Goal: Task Accomplishment & Management: Complete application form

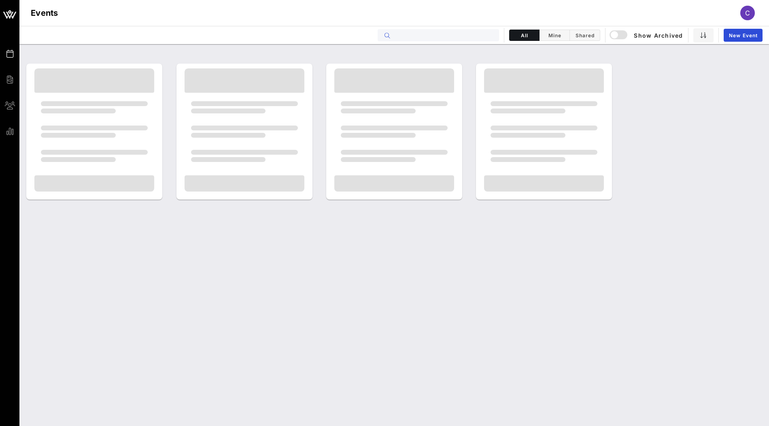
click at [449, 38] on input "text" at bounding box center [444, 35] width 100 height 11
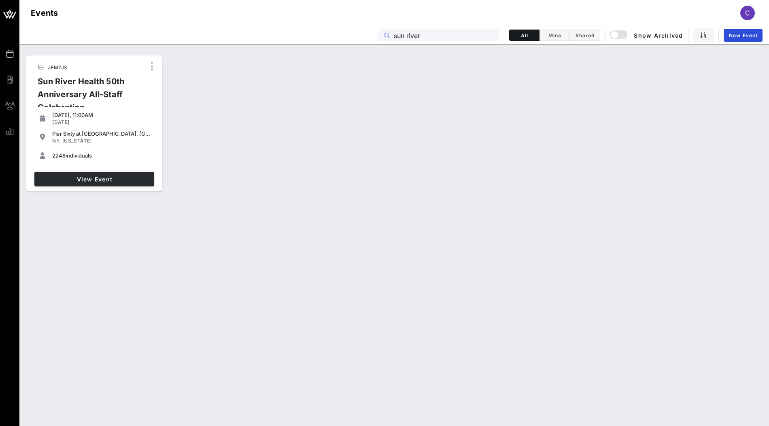
type input "sun river"
click at [132, 183] on link "View Event" at bounding box center [94, 179] width 120 height 15
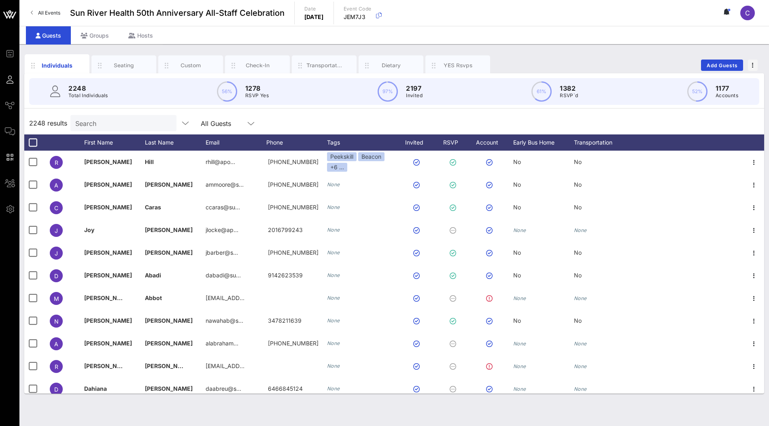
click at [139, 125] on input "Search" at bounding box center [122, 123] width 95 height 11
paste input "[PERSON_NAME]"
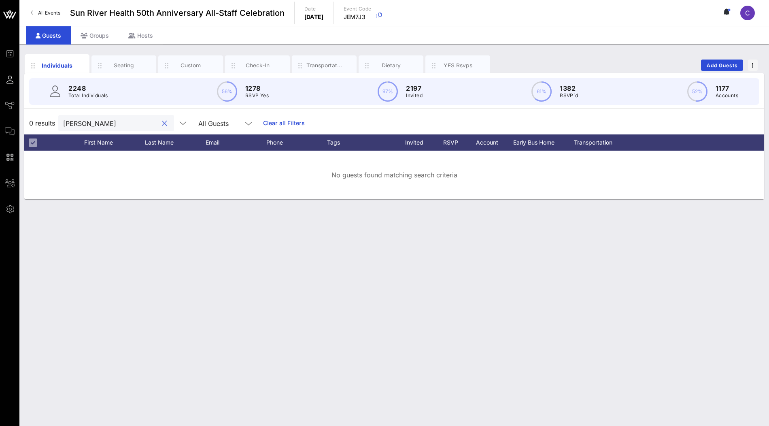
drag, startPoint x: 87, startPoint y: 125, endPoint x: 59, endPoint y: 125, distance: 28.3
click at [59, 125] on div "[PERSON_NAME]" at bounding box center [116, 123] width 116 height 16
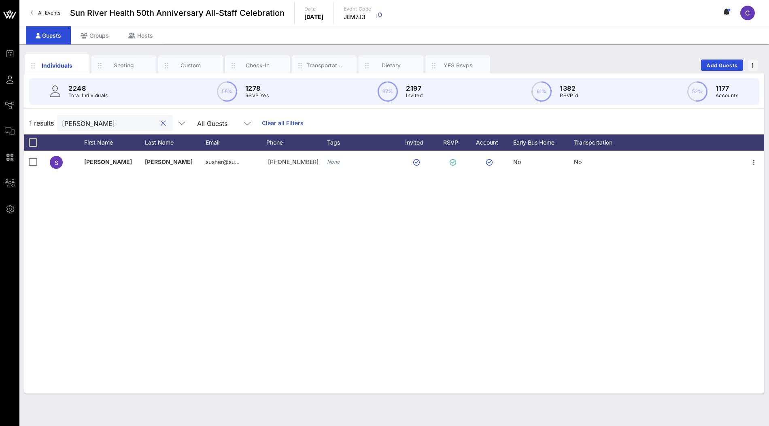
type input "[PERSON_NAME]"
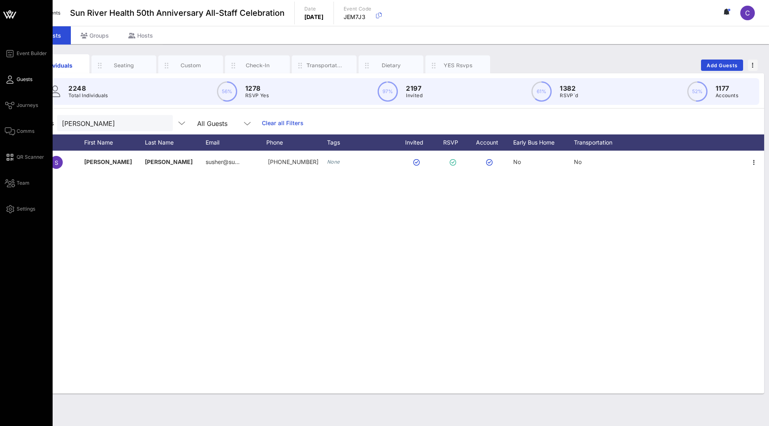
click at [4, 8] on icon at bounding box center [9, 14] width 19 height 19
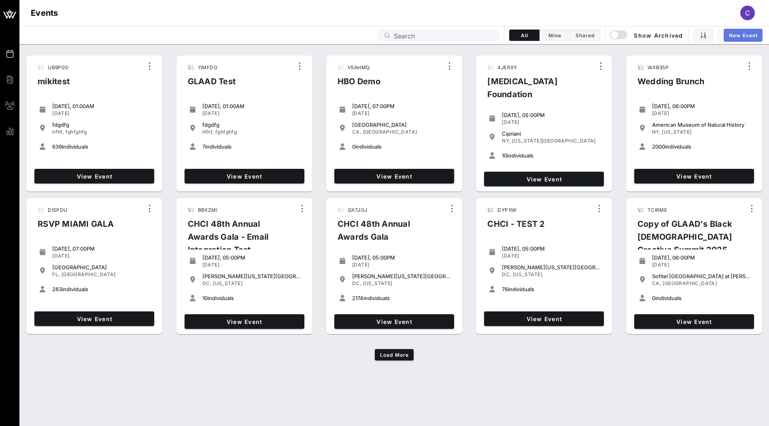
click at [727, 35] on link "New Event" at bounding box center [742, 35] width 39 height 13
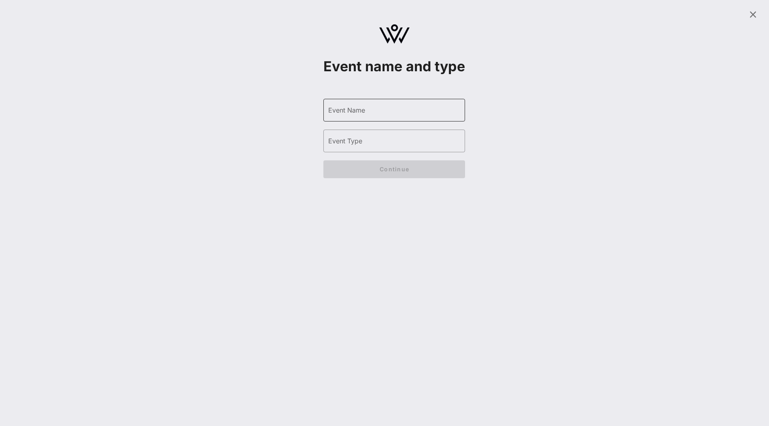
click at [356, 121] on div "Event Name" at bounding box center [394, 110] width 132 height 23
type input "The Hip Hop Museum Registration"
click at [373, 147] on input "Event Type" at bounding box center [394, 140] width 132 height 13
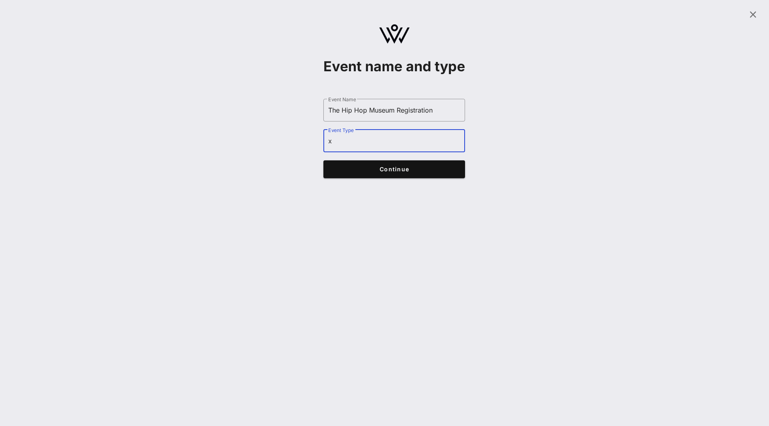
type input "x"
click at [365, 172] on span "Continue" at bounding box center [394, 168] width 126 height 7
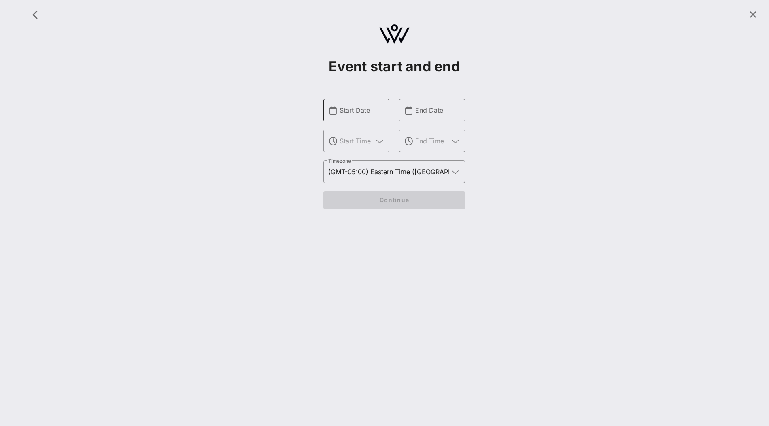
click at [353, 109] on input "Start Date" at bounding box center [361, 110] width 45 height 13
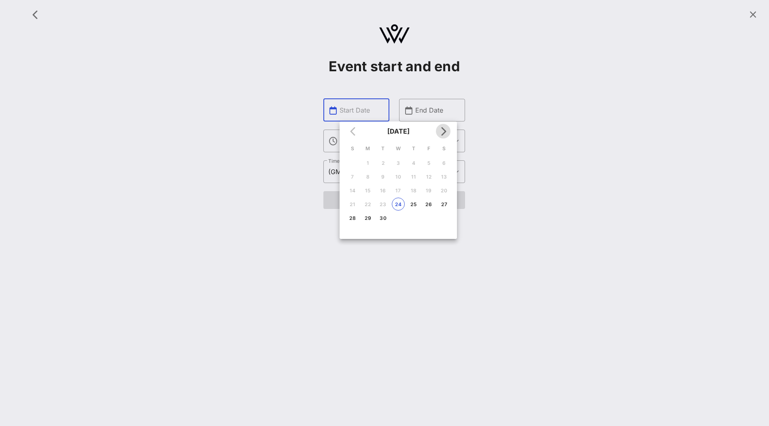
click at [440, 135] on icon "Next month" at bounding box center [443, 131] width 10 height 10
click at [394, 190] on div "15" at bounding box center [398, 190] width 13 height 6
type input "[DATE]"
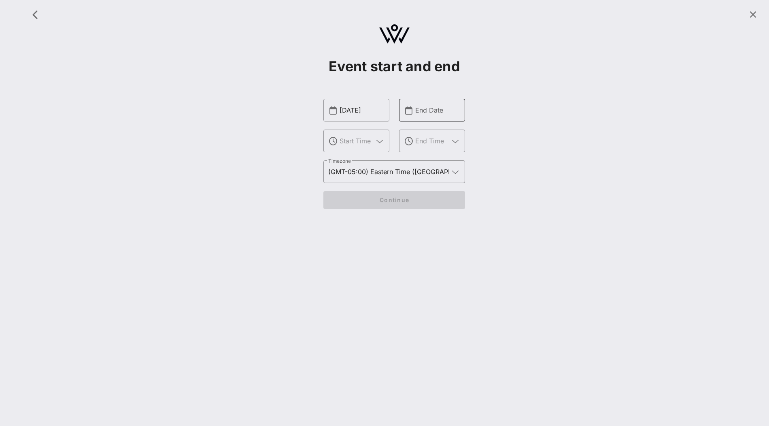
click at [429, 114] on input "End Date" at bounding box center [437, 110] width 45 height 13
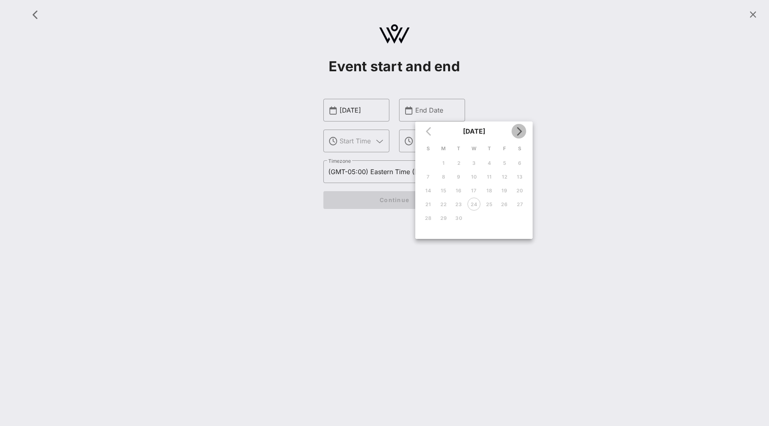
click at [520, 133] on icon "Next month" at bounding box center [519, 131] width 10 height 10
click at [475, 190] on div "15" at bounding box center [473, 190] width 13 height 6
type input "[DATE]"
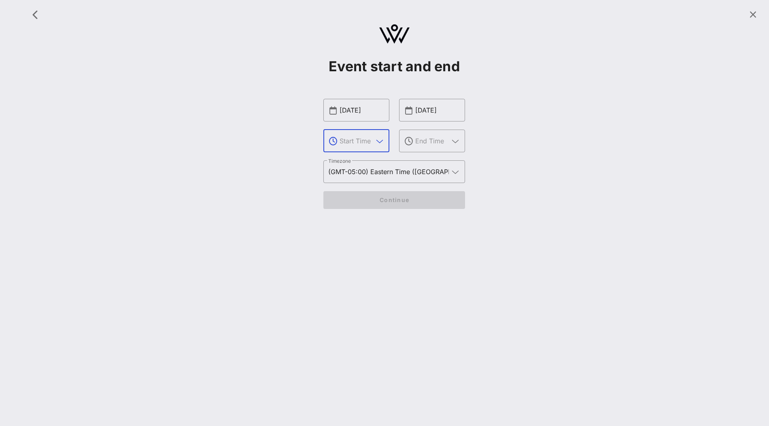
click at [362, 144] on input "text" at bounding box center [356, 140] width 34 height 13
click at [368, 184] on div "6 PM" at bounding box center [356, 185] width 53 height 8
type input "6 PM"
click at [433, 145] on input "text" at bounding box center [432, 140] width 34 height 13
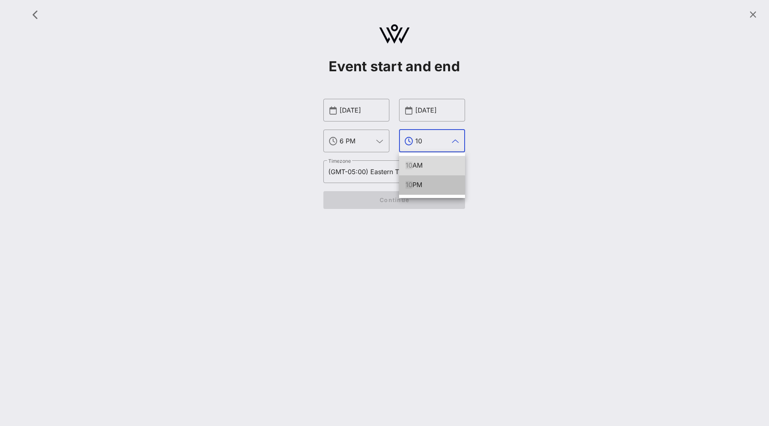
click at [436, 182] on div "10 PM" at bounding box center [431, 185] width 53 height 8
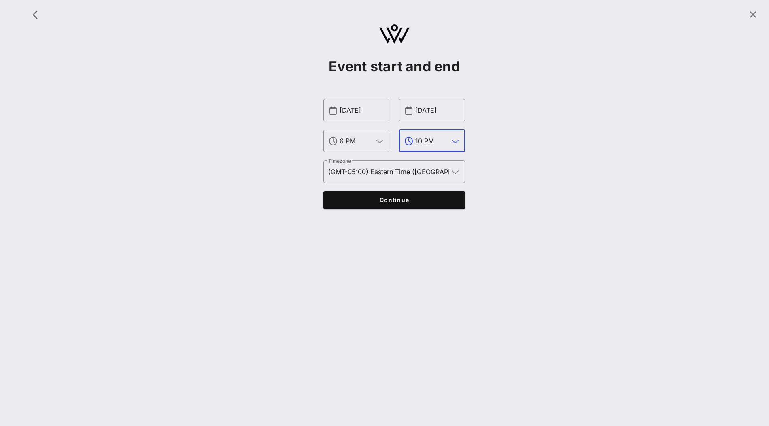
type input "10 PM"
click at [403, 197] on span "Continue" at bounding box center [394, 199] width 126 height 7
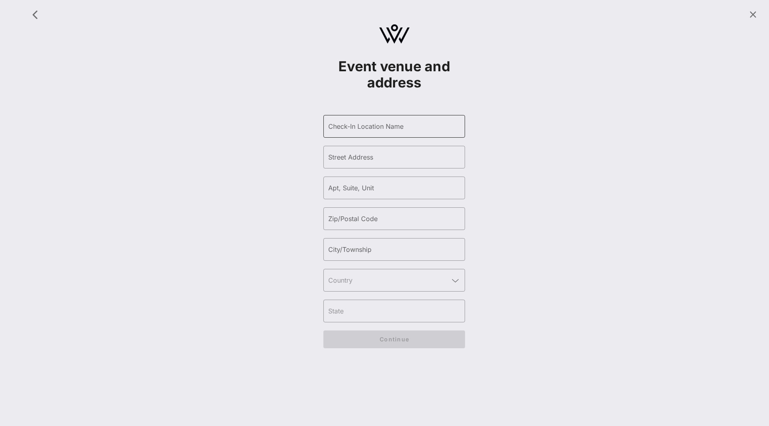
click at [367, 121] on div "Check-In Location Name" at bounding box center [394, 126] width 132 height 23
paste input "Cipriani Wall Street"
type input "Cipriani Wall Street"
click at [359, 155] on input "Street Address" at bounding box center [394, 156] width 132 height 13
paste input "55 Wall St, New York, NY 10005"
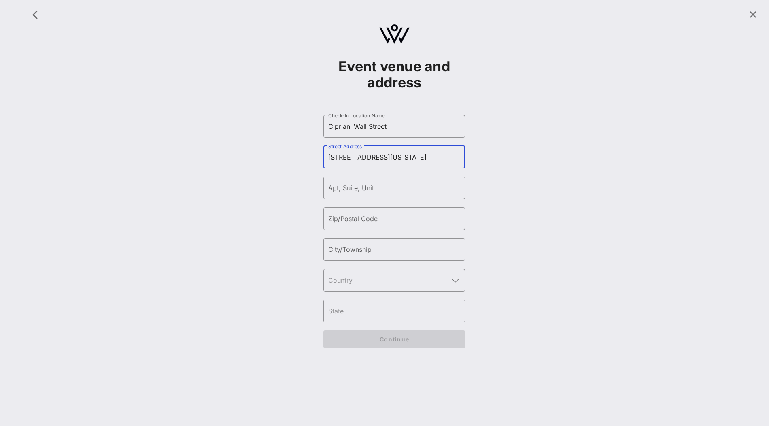
drag, startPoint x: 407, startPoint y: 156, endPoint x: 437, endPoint y: 156, distance: 29.9
click at [437, 156] on input "55 Wall St, New York, NY 10005" at bounding box center [394, 156] width 132 height 13
type input "55 Wall St, New York, NY"
click at [388, 216] on input "Zip/Postal Code" at bounding box center [394, 218] width 132 height 13
paste input "10005"
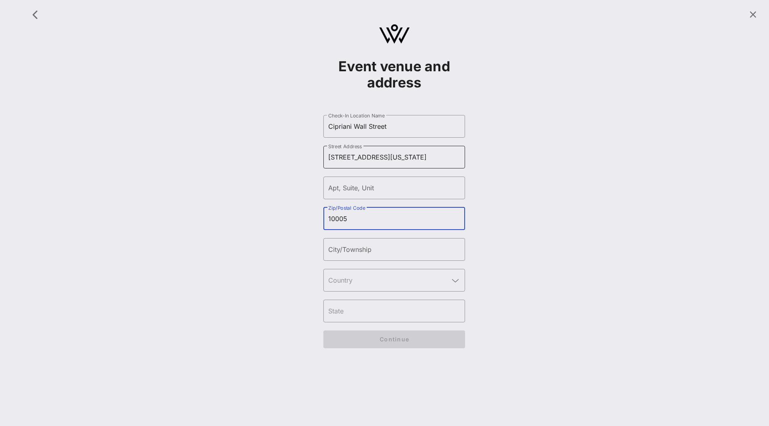
type input "10005"
drag, startPoint x: 364, startPoint y: 157, endPoint x: 470, endPoint y: 154, distance: 106.0
click at [470, 154] on div "Event venue and address ​ Check-In Location Name Cipriani Wall Street ​ Street …" at bounding box center [393, 180] width 739 height 351
type input "55 Wall St"
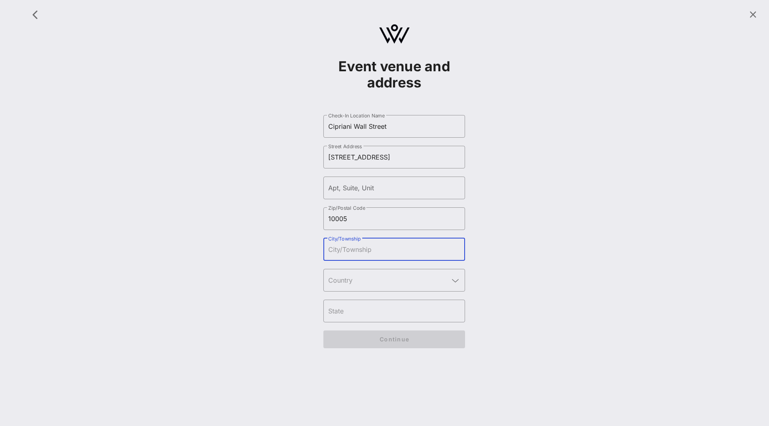
click at [408, 244] on input "City/Township" at bounding box center [394, 249] width 132 height 13
type input "[US_STATE]"
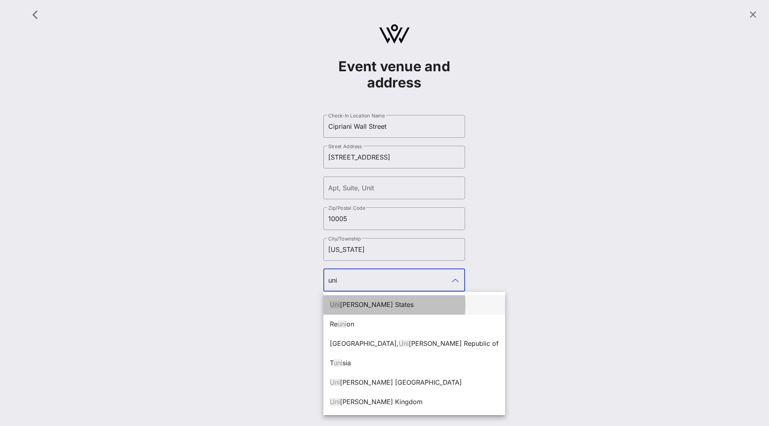
click at [355, 299] on div "Uni ted States" at bounding box center [414, 304] width 169 height 17
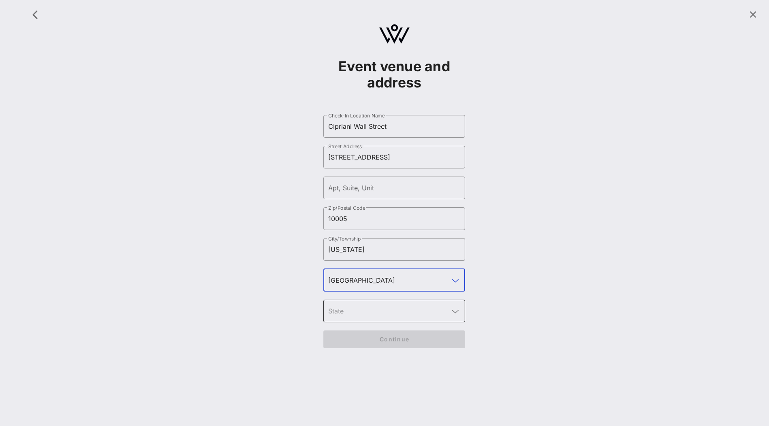
type input "United States"
click at [347, 312] on input "text" at bounding box center [388, 310] width 121 height 13
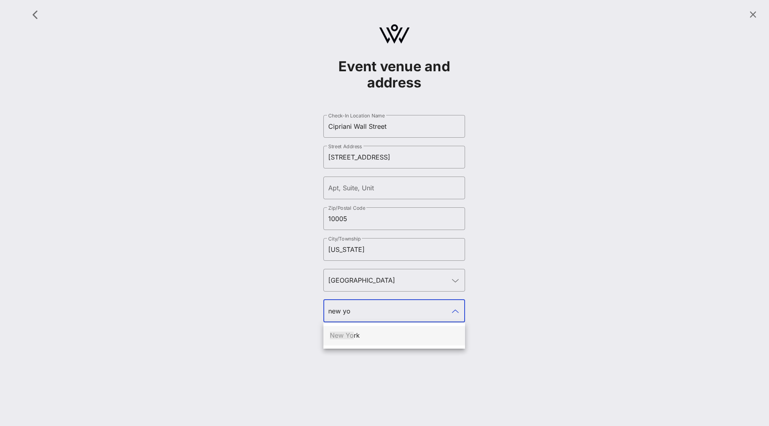
click at [343, 331] on span "New Yo" at bounding box center [342, 335] width 24 height 8
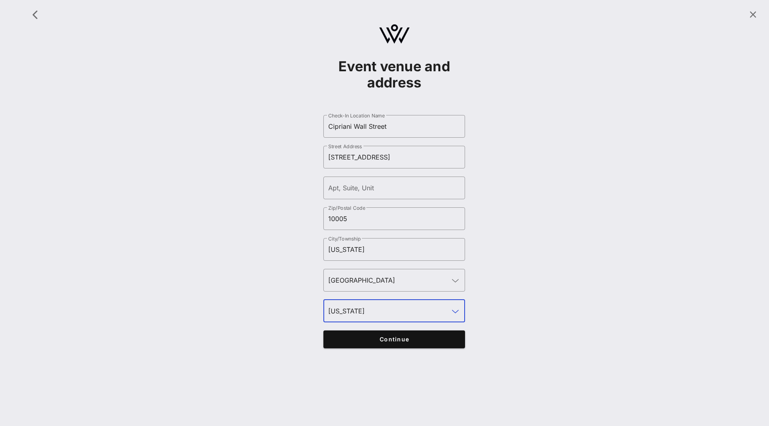
type input "[US_STATE]"
click at [347, 339] on span "Continue" at bounding box center [394, 338] width 126 height 7
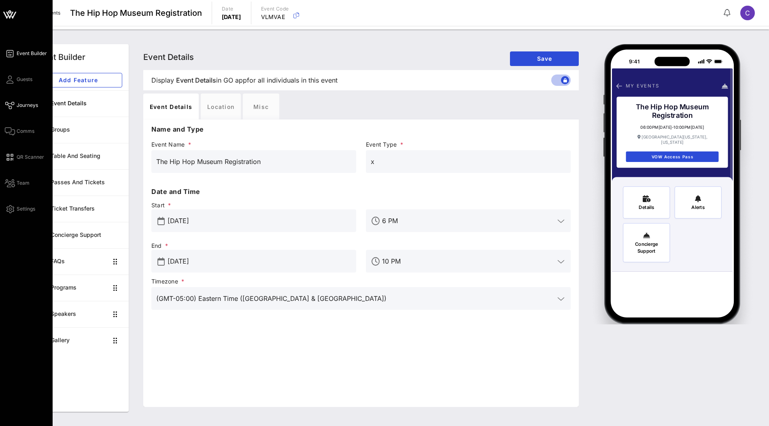
click at [23, 109] on link "Journeys" at bounding box center [21, 105] width 33 height 10
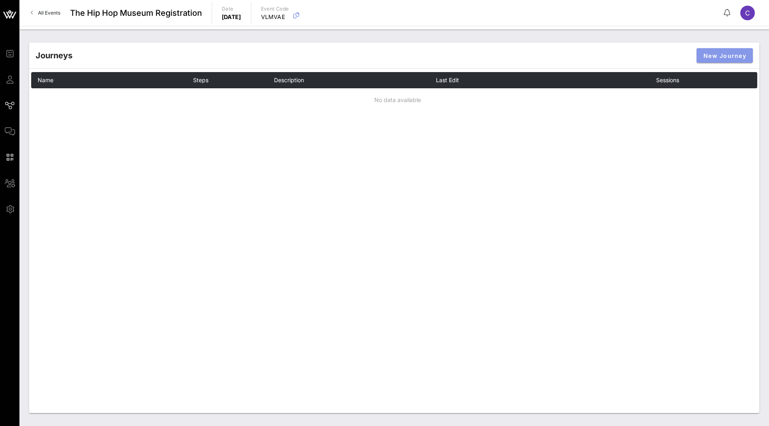
click at [720, 57] on span "New Journey" at bounding box center [724, 55] width 43 height 7
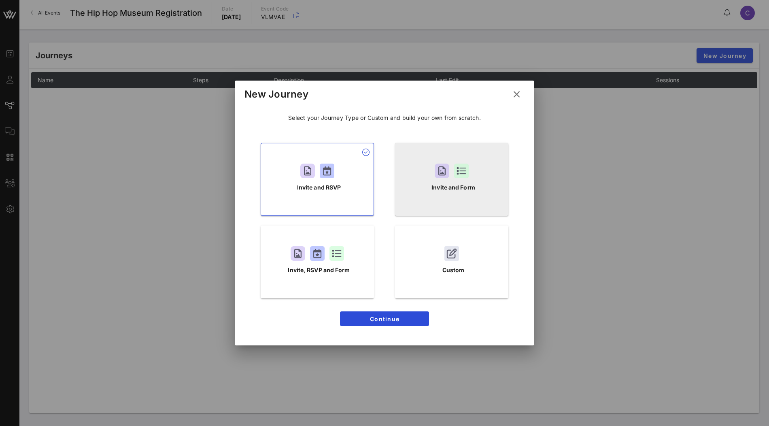
click at [471, 190] on p "Invite and Form" at bounding box center [453, 187] width 44 height 9
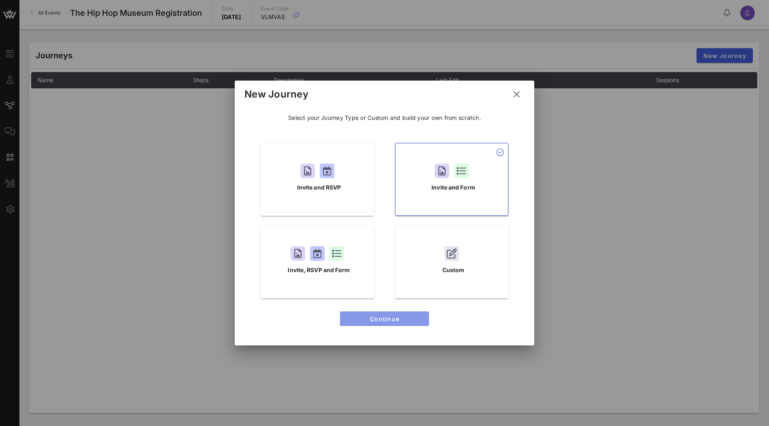
click at [395, 321] on span "Continue" at bounding box center [384, 318] width 76 height 7
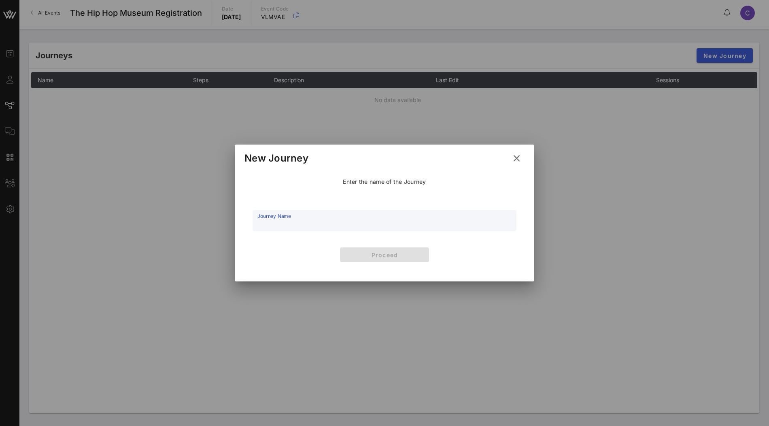
click at [383, 221] on input "Journey Name" at bounding box center [384, 225] width 254 height 12
type input "Registration"
click at [404, 250] on button "Proceed" at bounding box center [384, 254] width 89 height 15
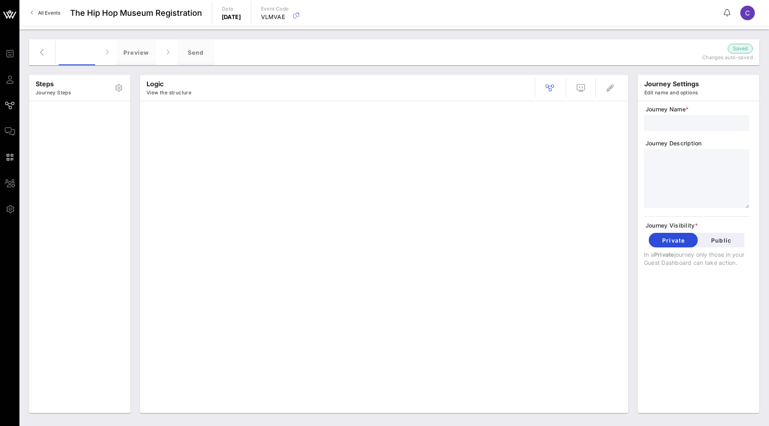
type input "Registration"
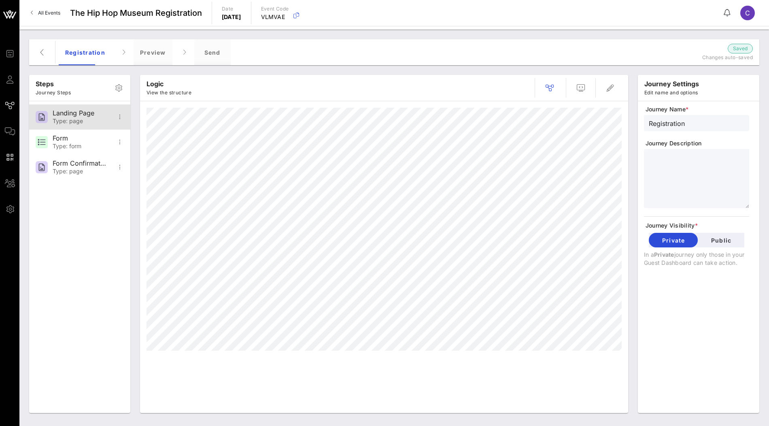
click at [74, 123] on div "Type: page" at bounding box center [79, 121] width 53 height 7
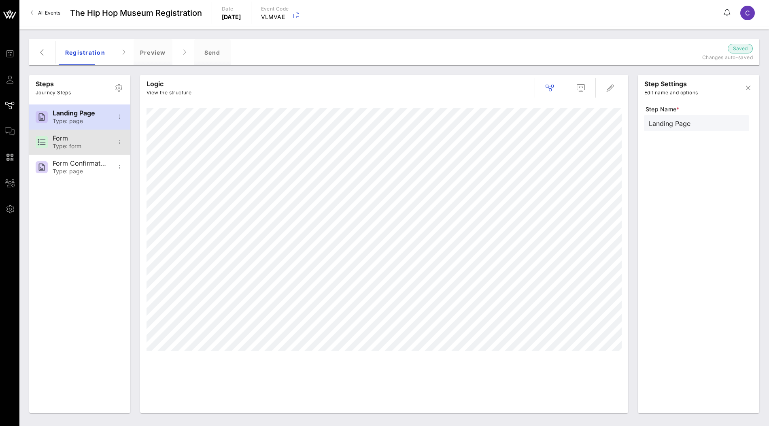
click at [71, 136] on div "Form" at bounding box center [79, 138] width 53 height 8
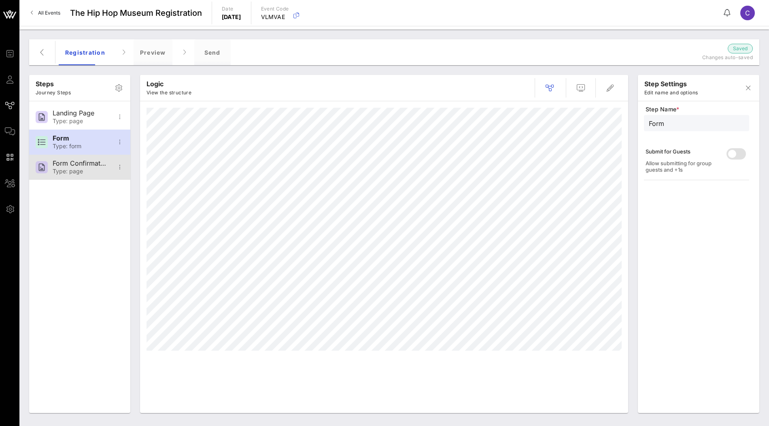
click at [71, 165] on div "Form Confirmation" at bounding box center [79, 163] width 53 height 8
type input "Form Confirmation"
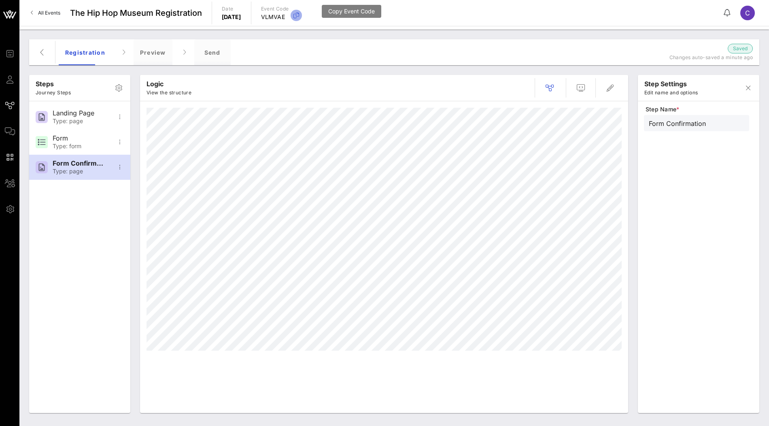
click at [301, 17] on icon "button" at bounding box center [296, 16] width 10 height 10
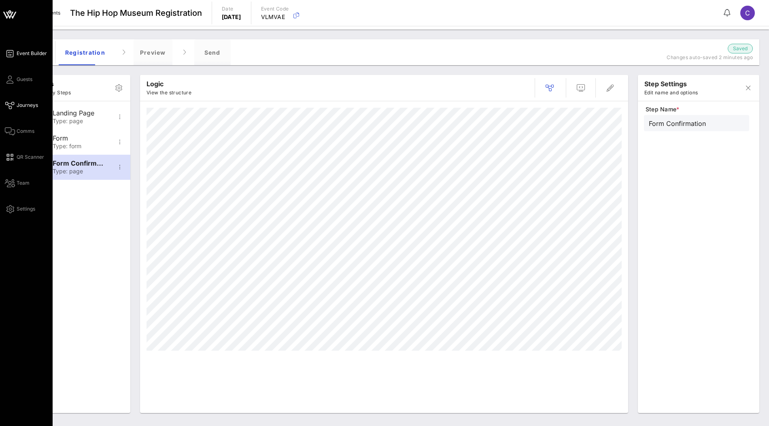
click at [21, 54] on span "Event Builder" at bounding box center [32, 53] width 30 height 7
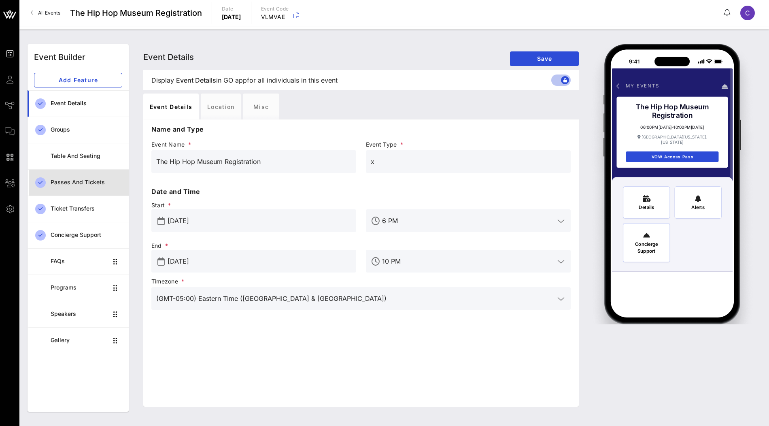
click at [88, 184] on div "Passes and Tickets" at bounding box center [87, 182] width 72 height 7
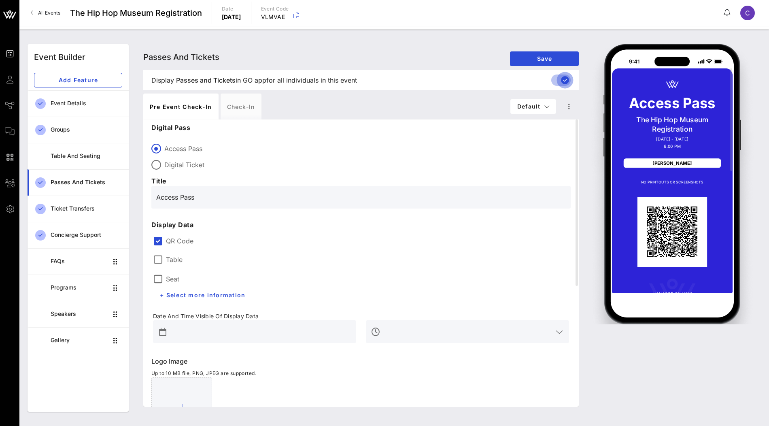
click at [562, 81] on div at bounding box center [565, 80] width 14 height 14
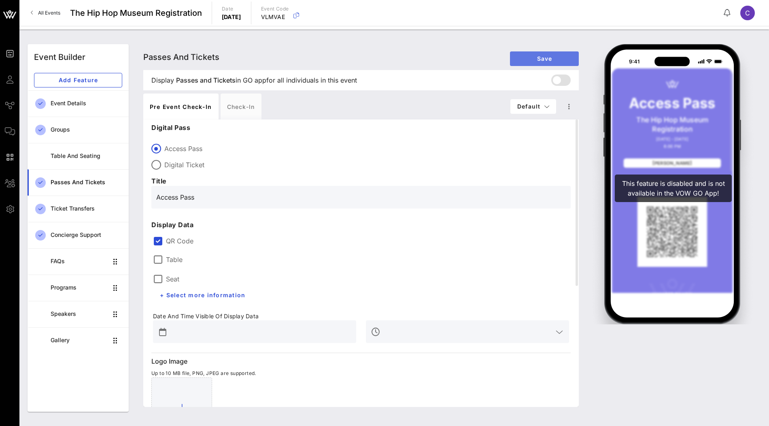
click at [542, 59] on span "Save" at bounding box center [544, 58] width 56 height 7
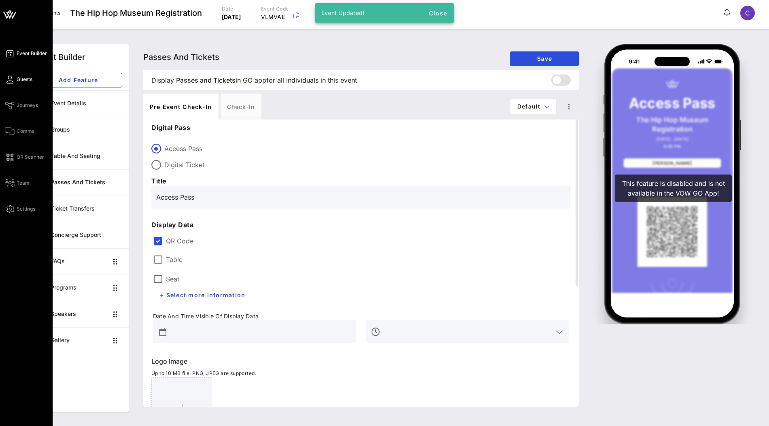
click at [19, 81] on span "Guests" at bounding box center [25, 79] width 16 height 7
